Goal: Transaction & Acquisition: Obtain resource

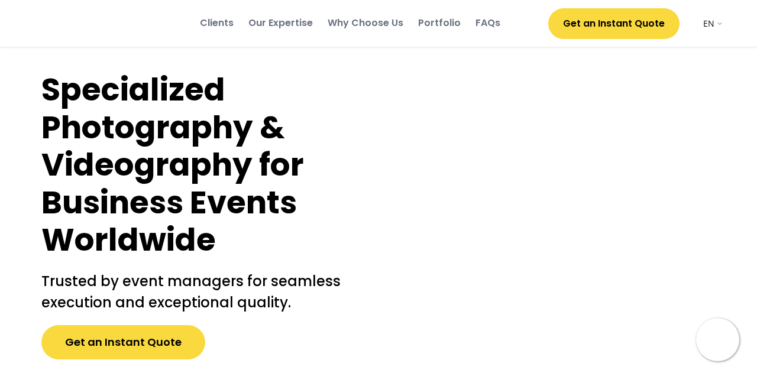
select select ""en""
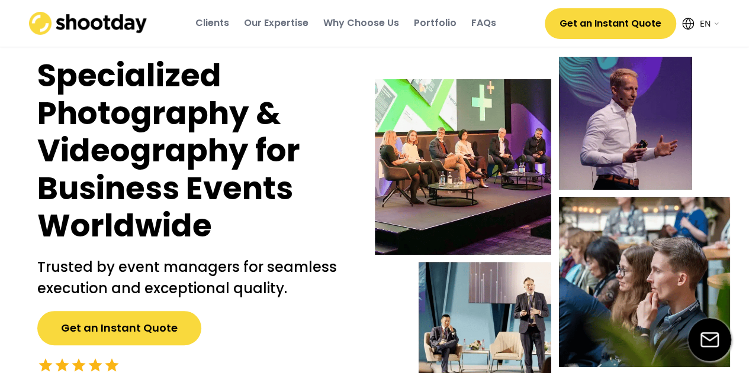
scroll to position [15, 0]
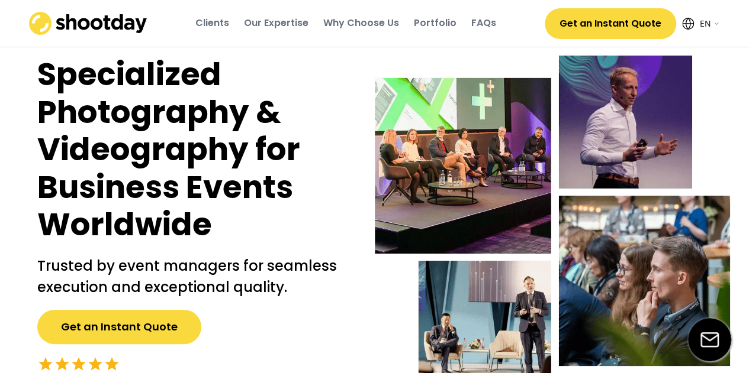
click at [114, 337] on button "Get an Instant Quote" at bounding box center [119, 327] width 164 height 34
